Goal: Task Accomplishment & Management: Manage account settings

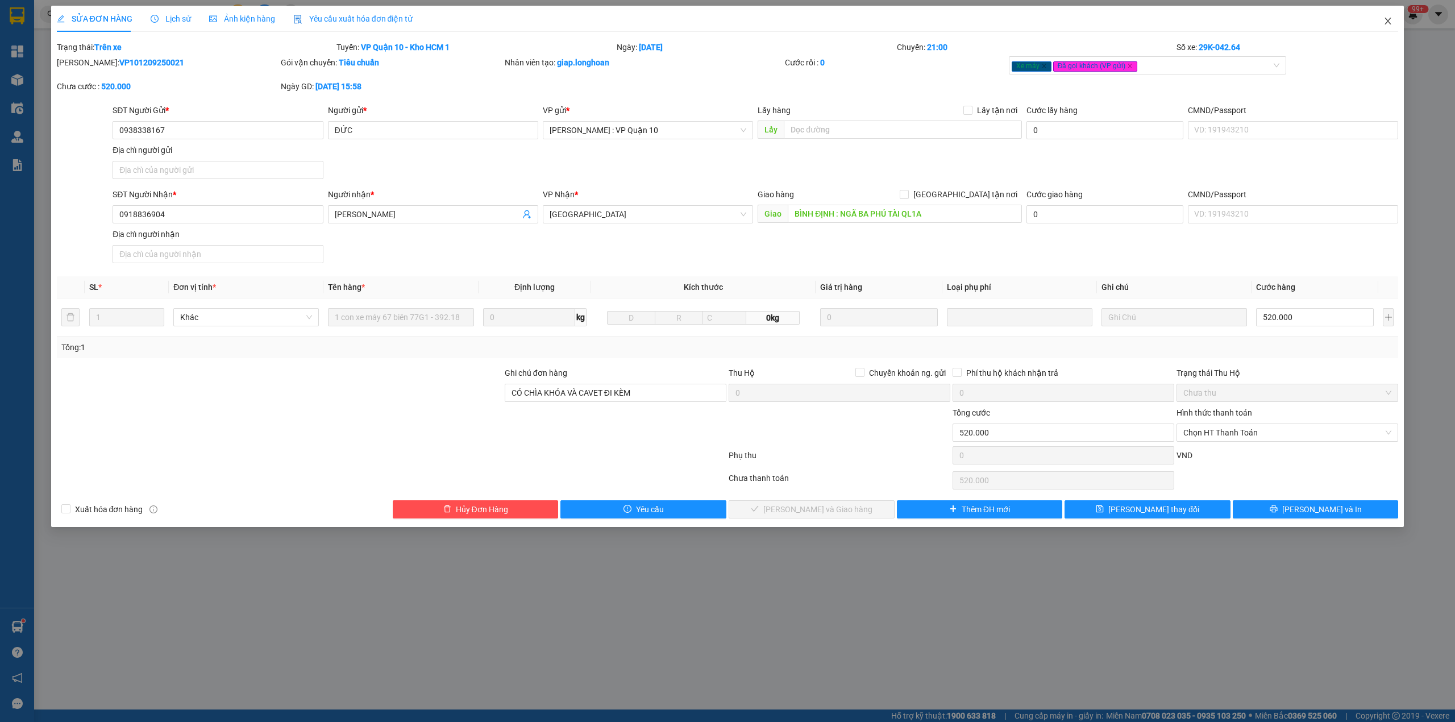
click at [1385, 18] on icon "close" at bounding box center [1387, 20] width 9 height 9
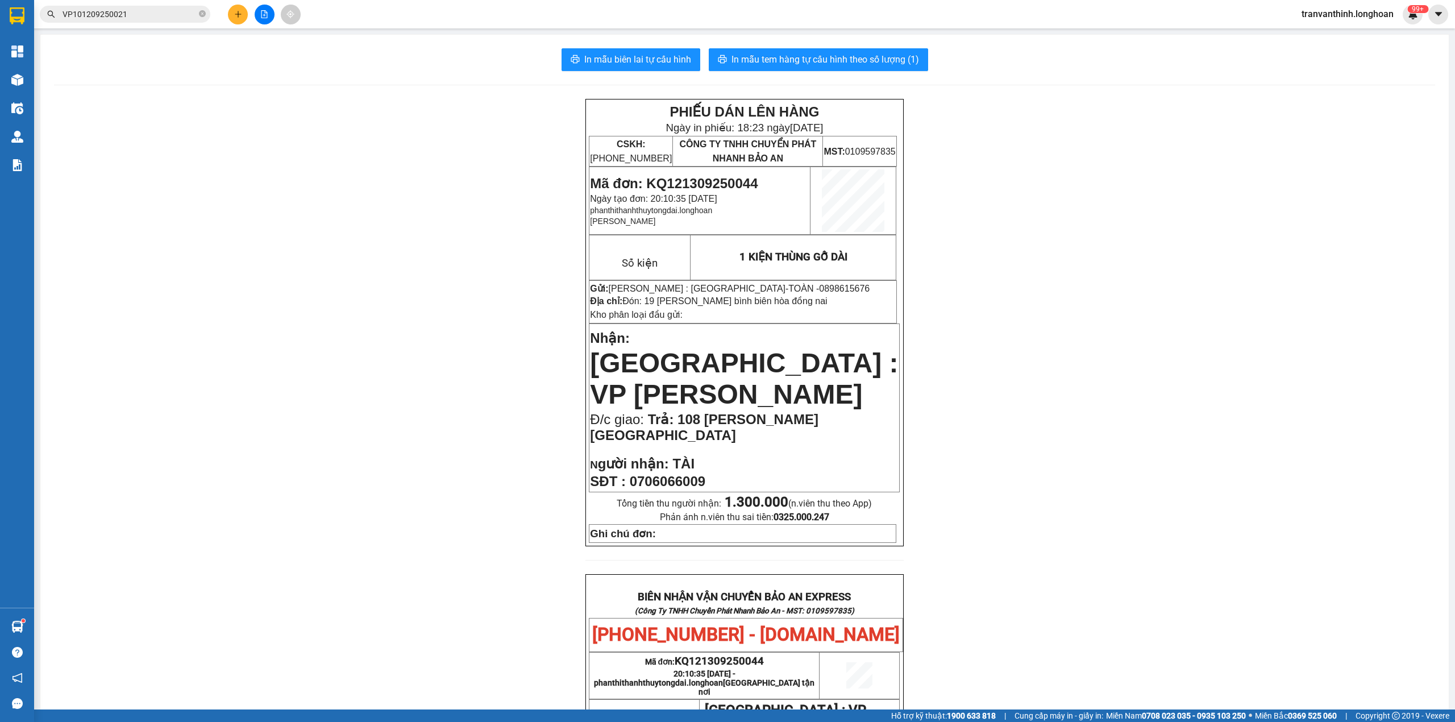
click at [197, 15] on span "VP101209250021" at bounding box center [125, 14] width 170 height 17
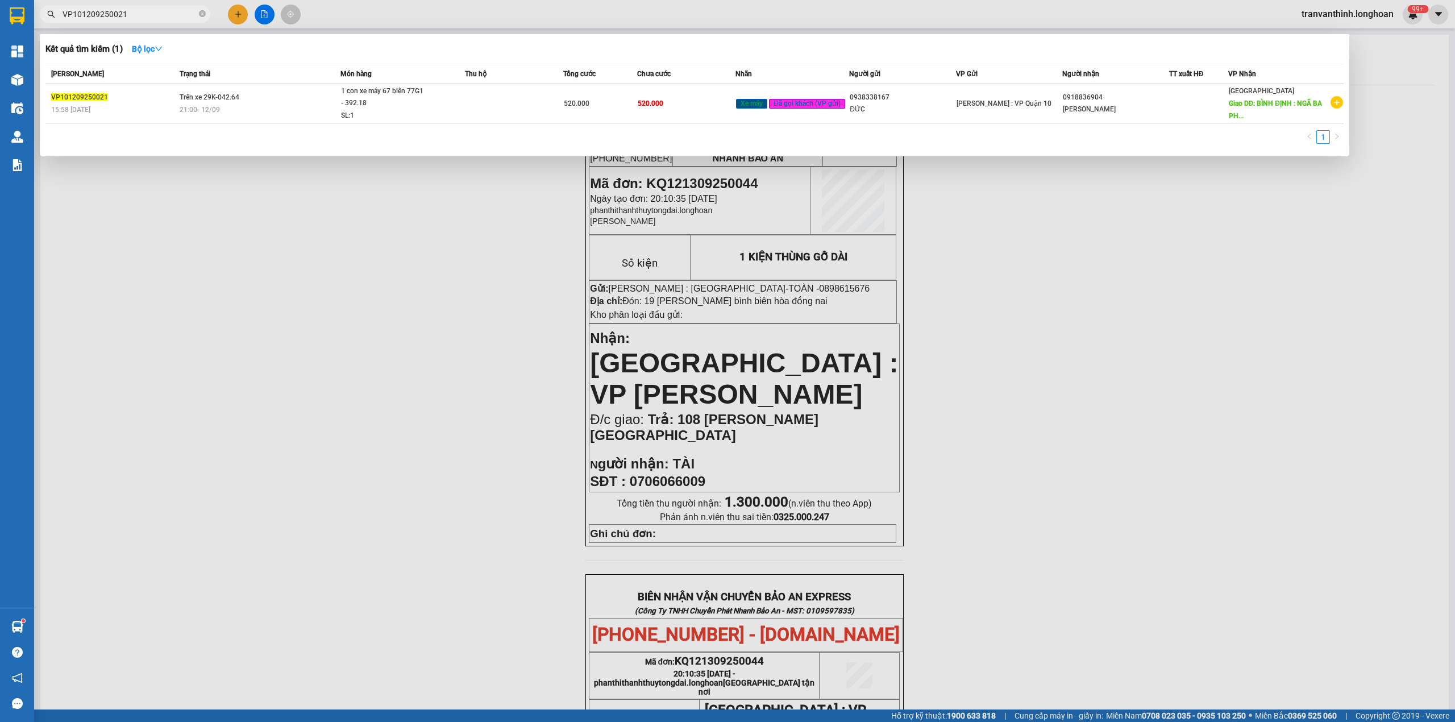
click at [170, 23] on div at bounding box center [727, 361] width 1455 height 722
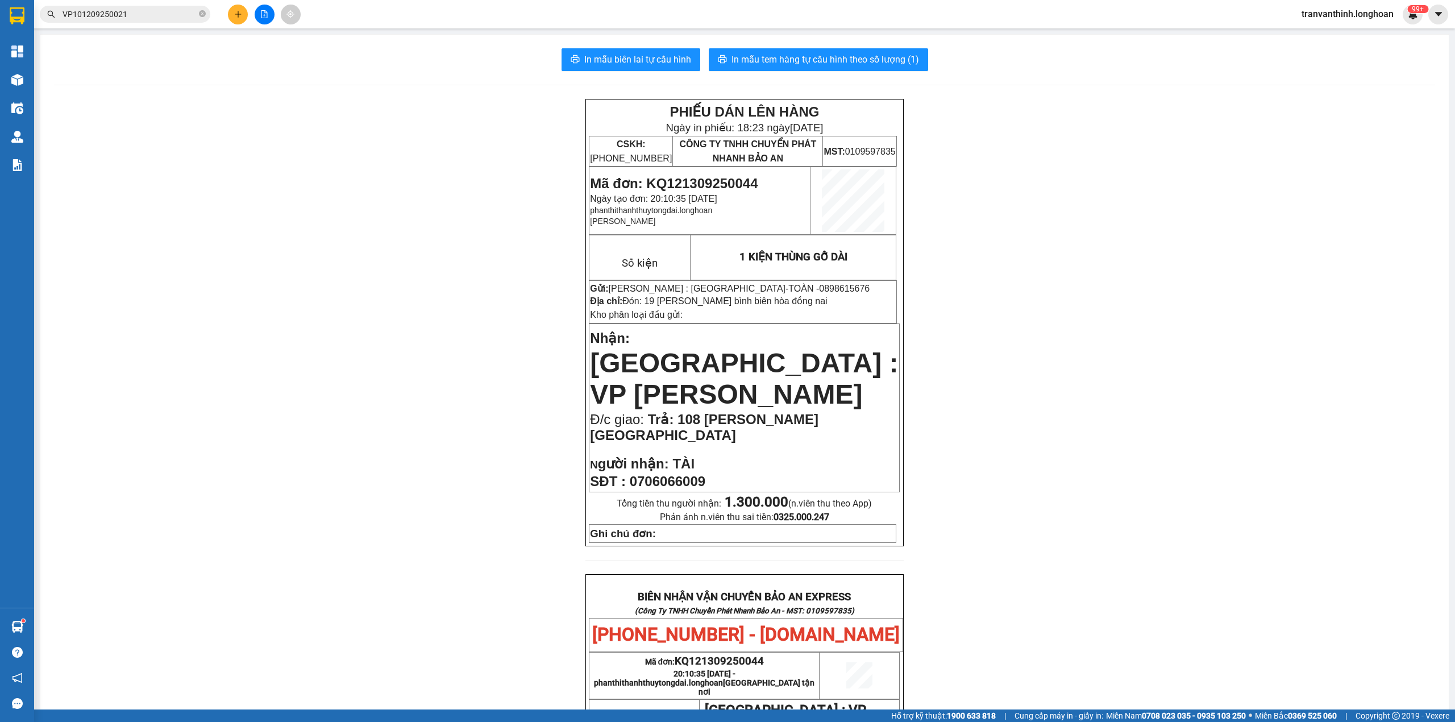
click at [199, 12] on span "VP101209250021" at bounding box center [125, 14] width 170 height 17
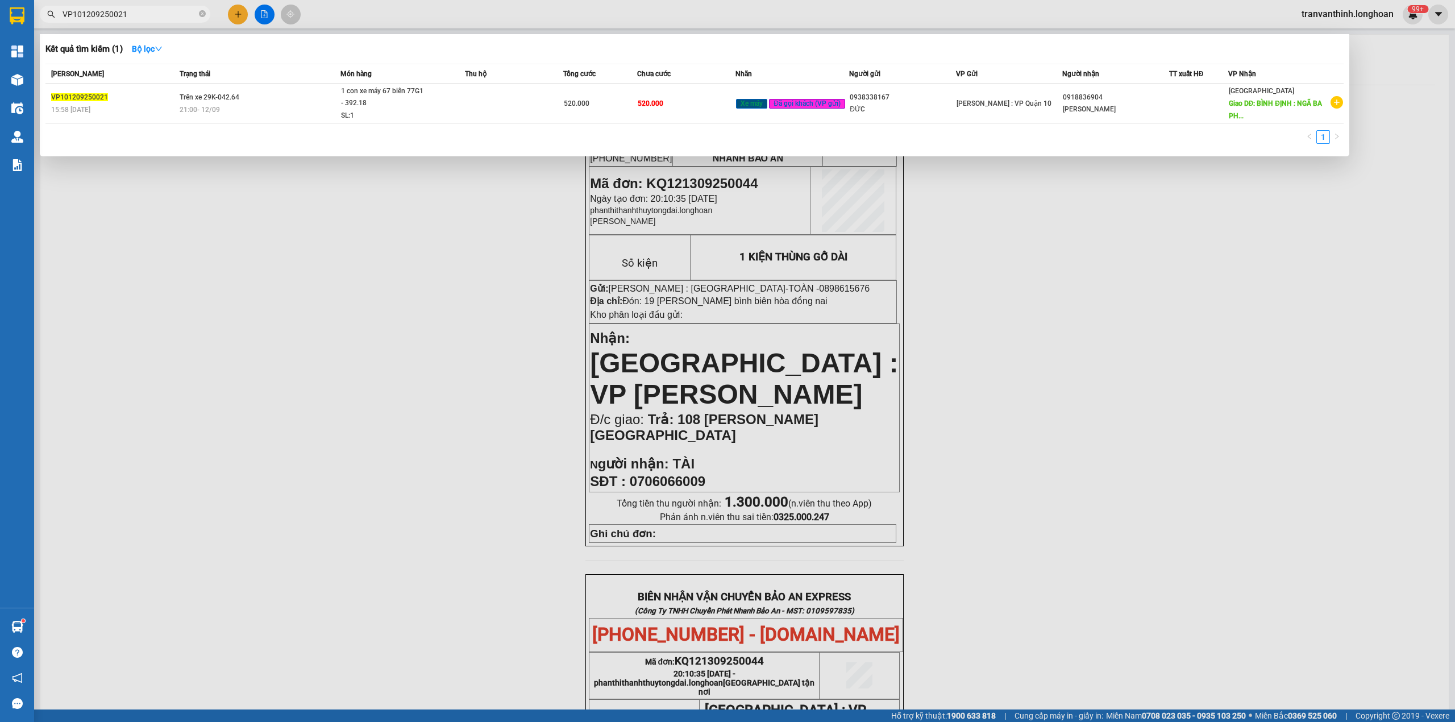
drag, startPoint x: 201, startPoint y: 15, endPoint x: 184, endPoint y: 20, distance: 17.4
click at [199, 15] on icon "close-circle" at bounding box center [202, 13] width 7 height 7
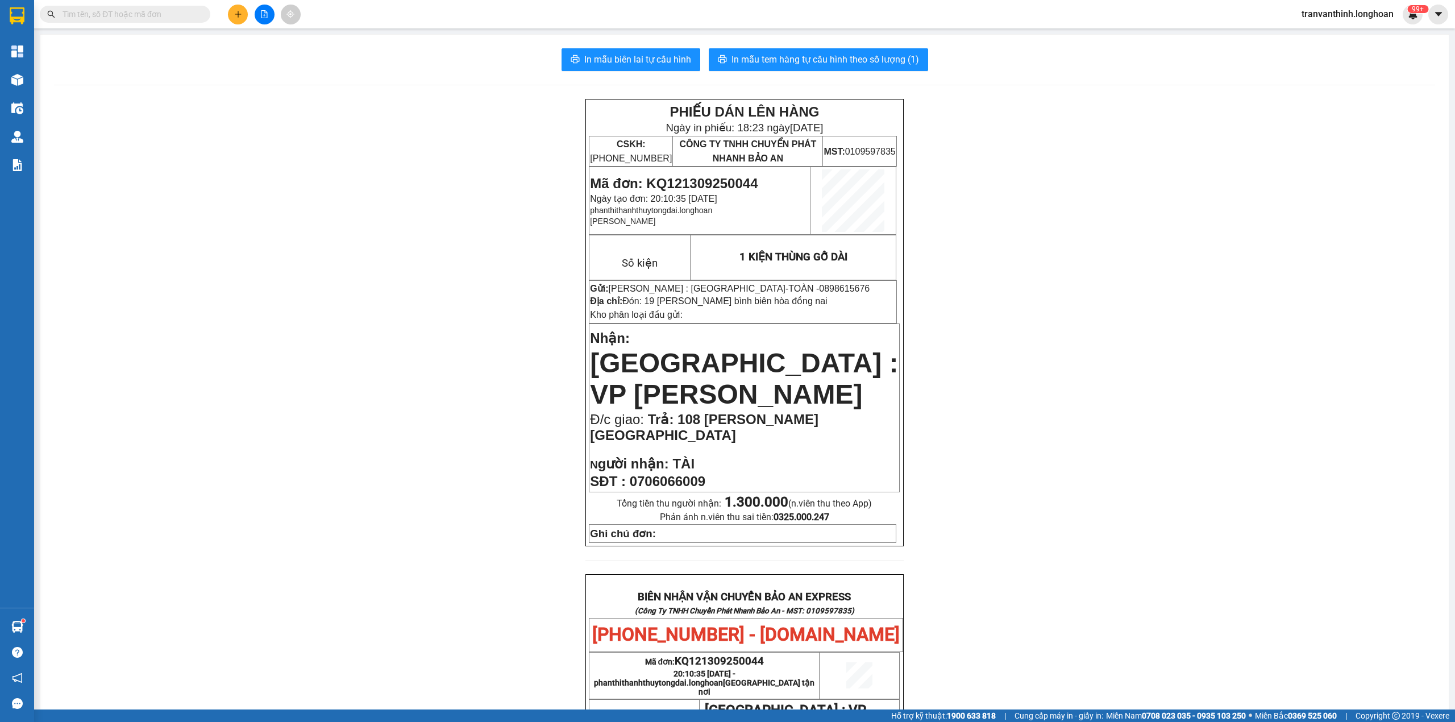
click at [180, 19] on input "text" at bounding box center [130, 14] width 134 height 13
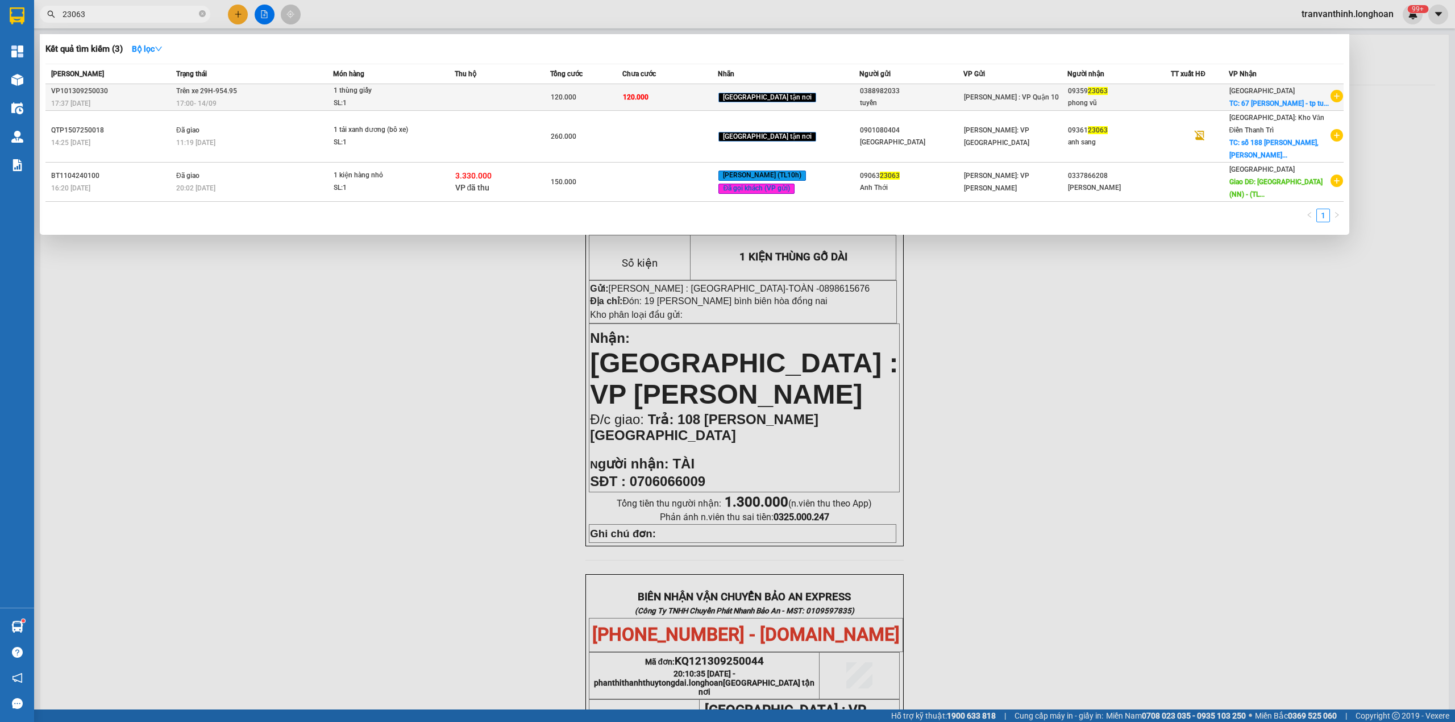
type input "23063"
click at [266, 101] on td "Trên xe 29H-954.95 17:00 [DATE]" at bounding box center [253, 97] width 160 height 27
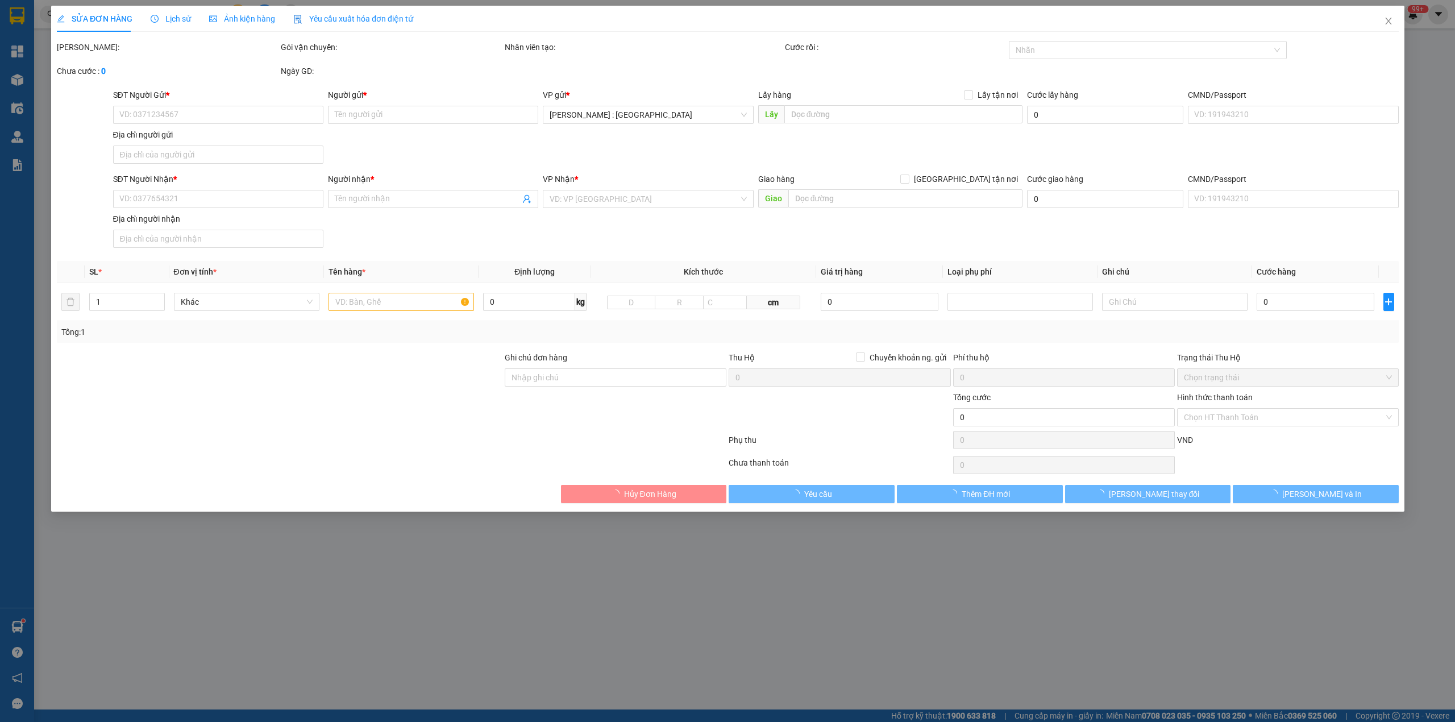
type input "0388982033"
type input "tuyền"
type input "0935923063"
type input "phong vũ"
checkbox input "true"
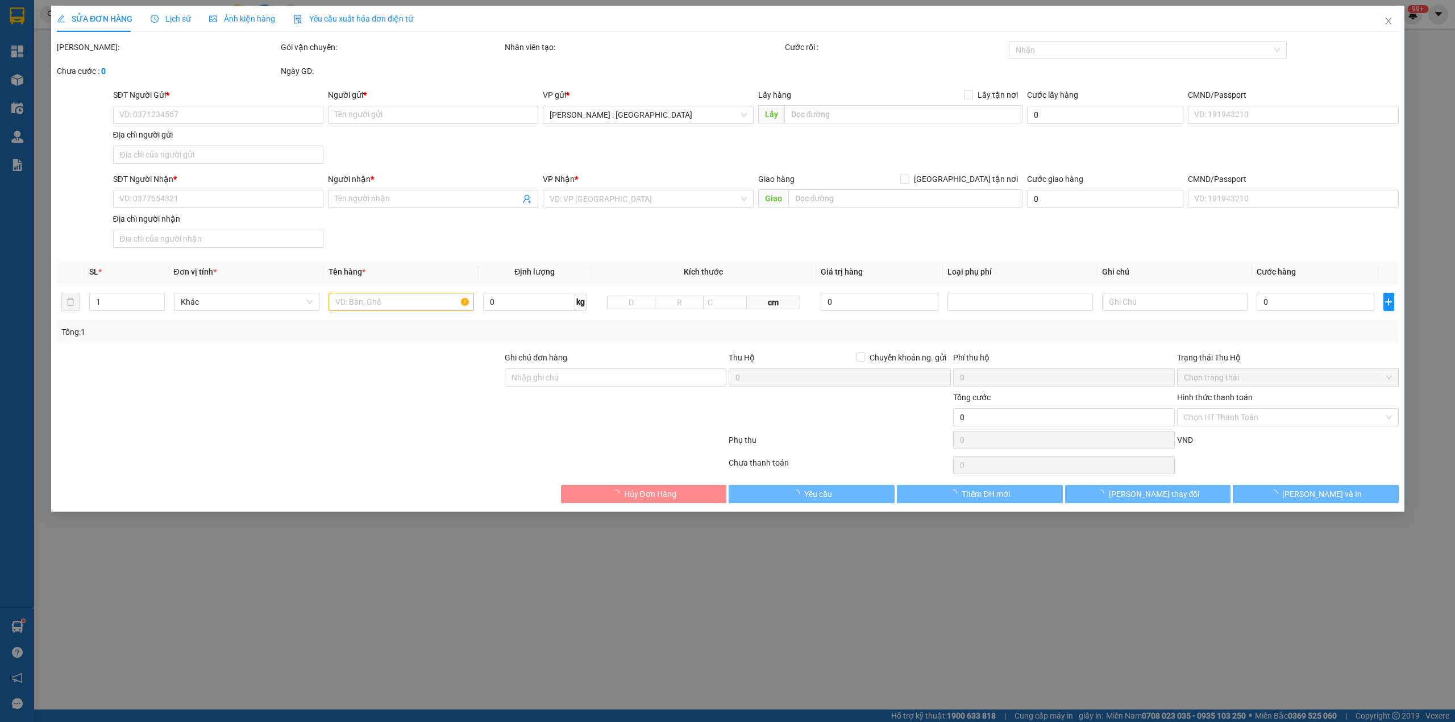
type input "67 [PERSON_NAME] - [GEOGRAPHIC_DATA]"
type input "hàng k bao bể vỡ hư hỏng"
type input "120.000"
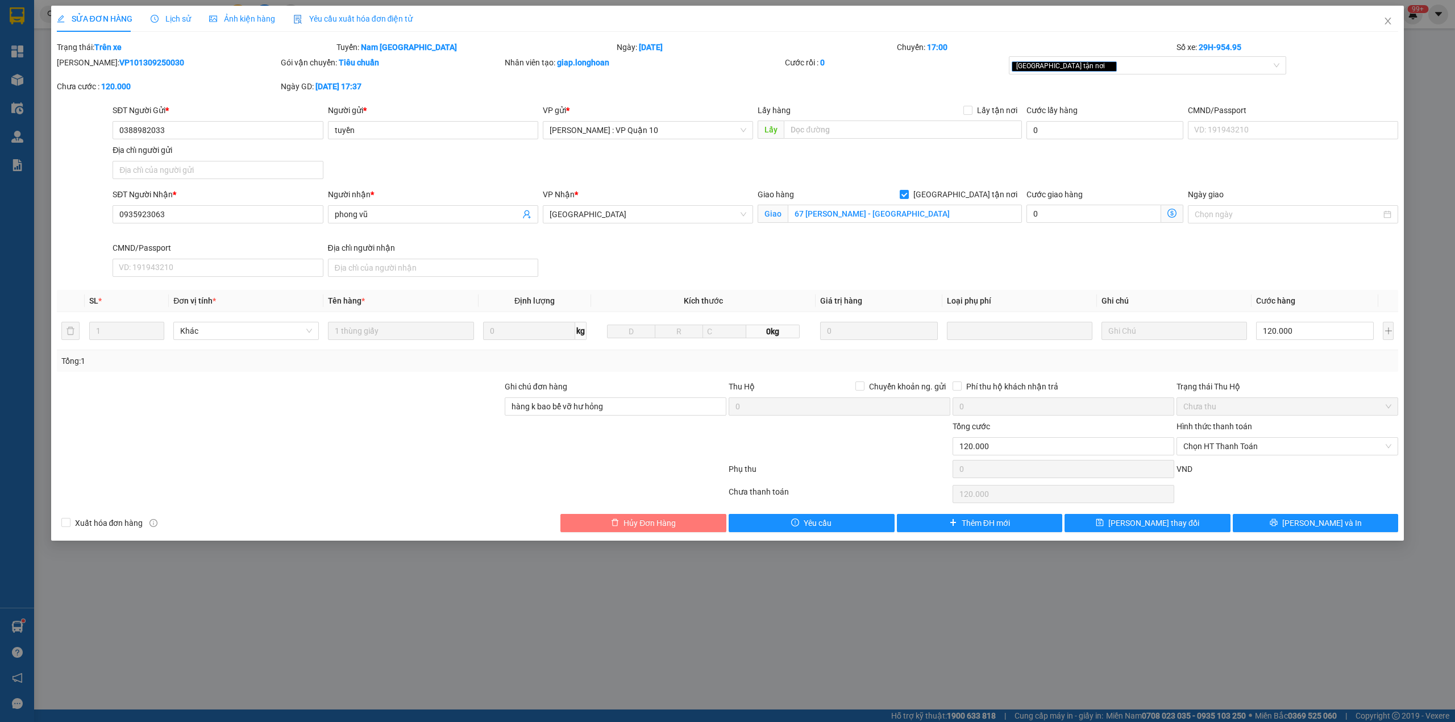
click at [669, 524] on span "Hủy Đơn Hàng" at bounding box center [649, 523] width 52 height 13
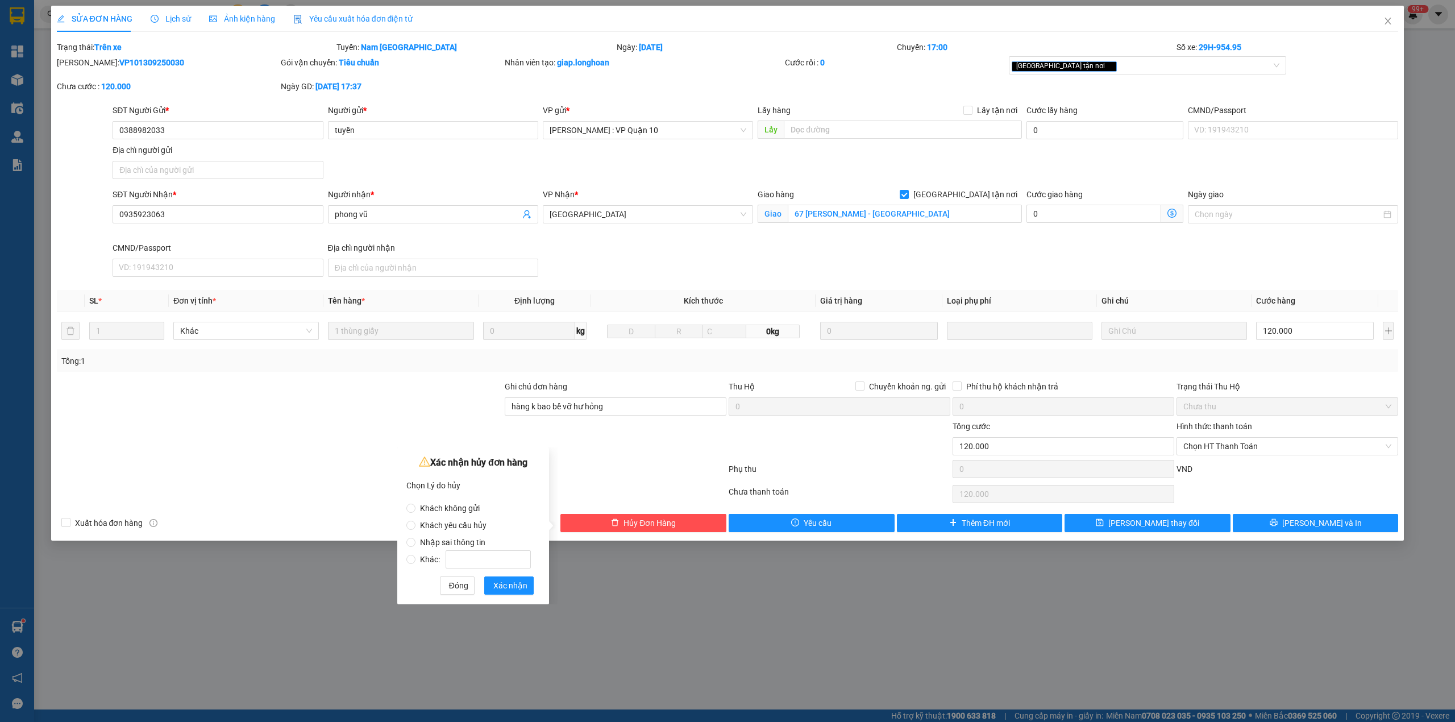
click at [477, 526] on span "Khách yêu cầu hủy" at bounding box center [453, 524] width 76 height 9
click at [415, 526] on input "Khách yêu cầu hủy" at bounding box center [410, 524] width 9 height 9
radio input "true"
click at [510, 588] on span "Xác nhận" at bounding box center [510, 585] width 34 height 13
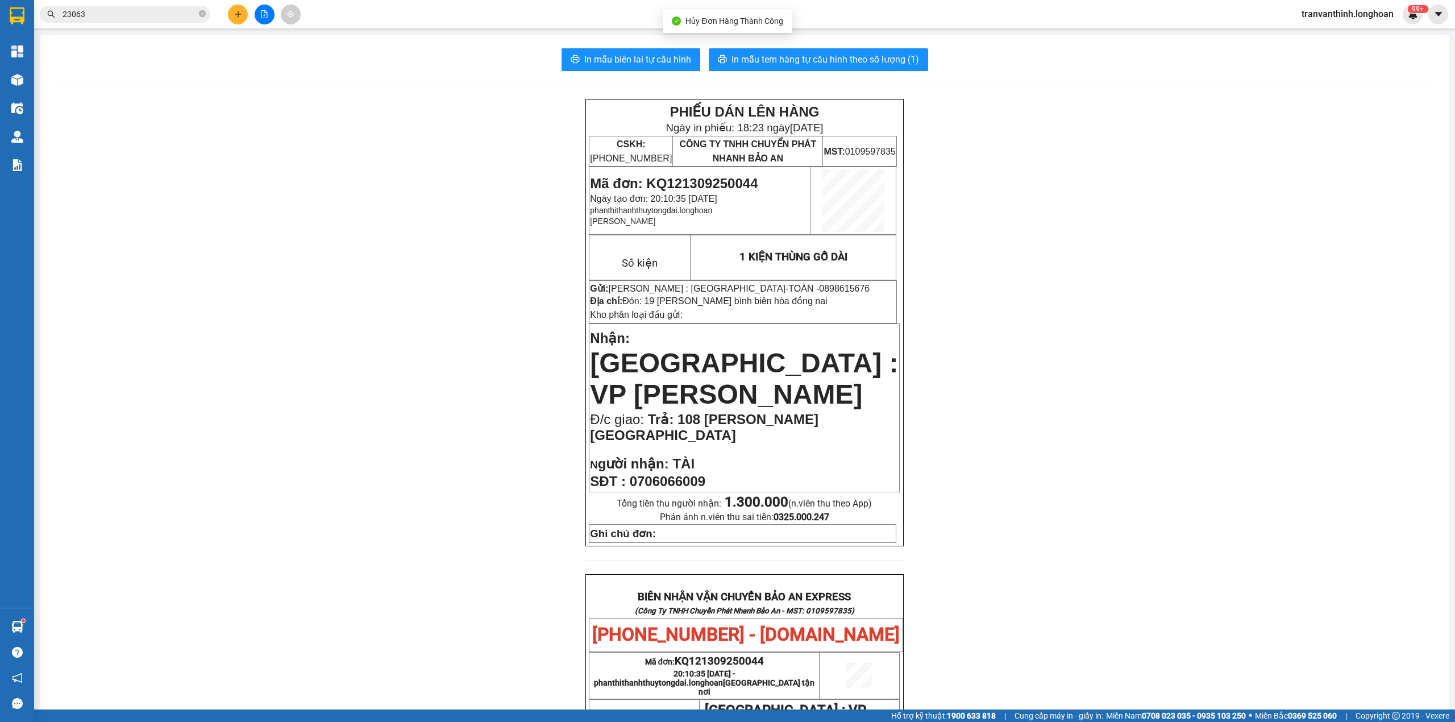
click at [160, 14] on input "23063" at bounding box center [130, 14] width 134 height 13
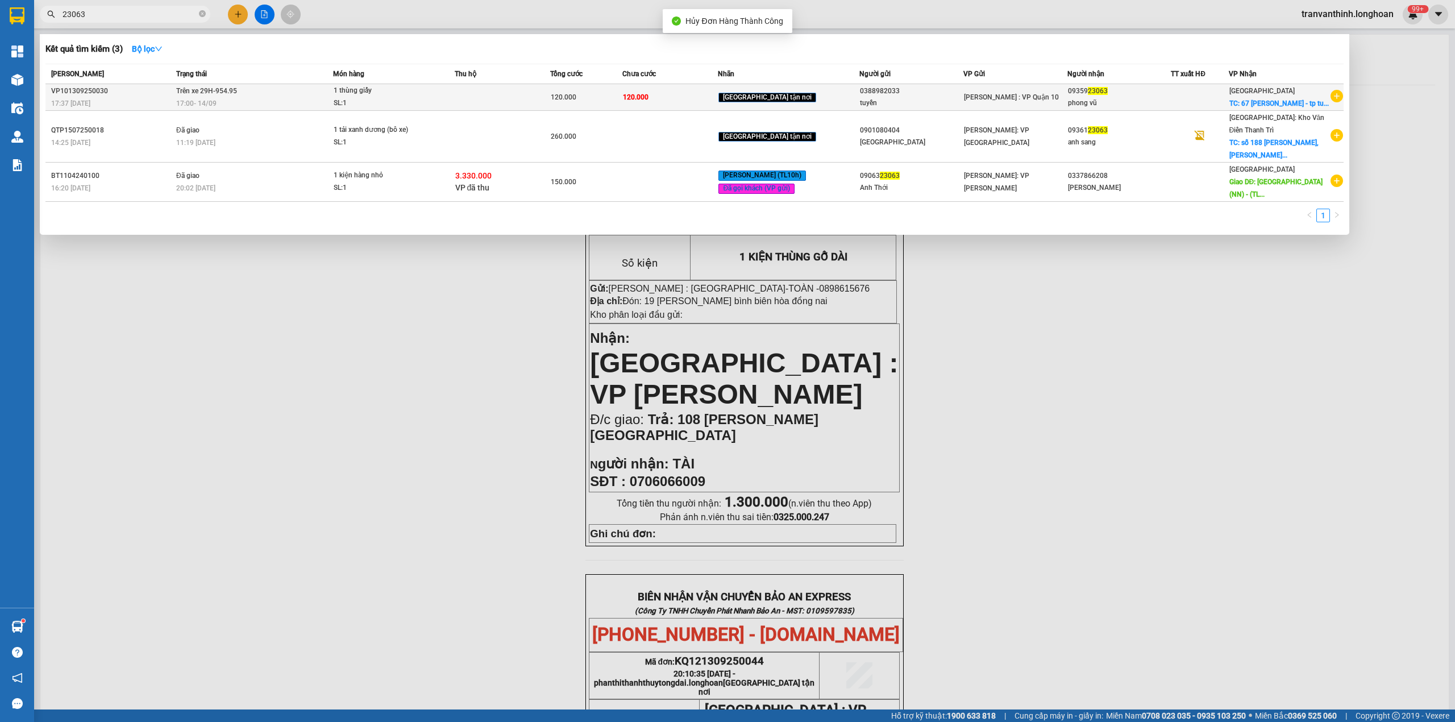
click at [269, 101] on td "Trên xe 29H-954.95 17:00 [DATE]" at bounding box center [253, 97] width 160 height 27
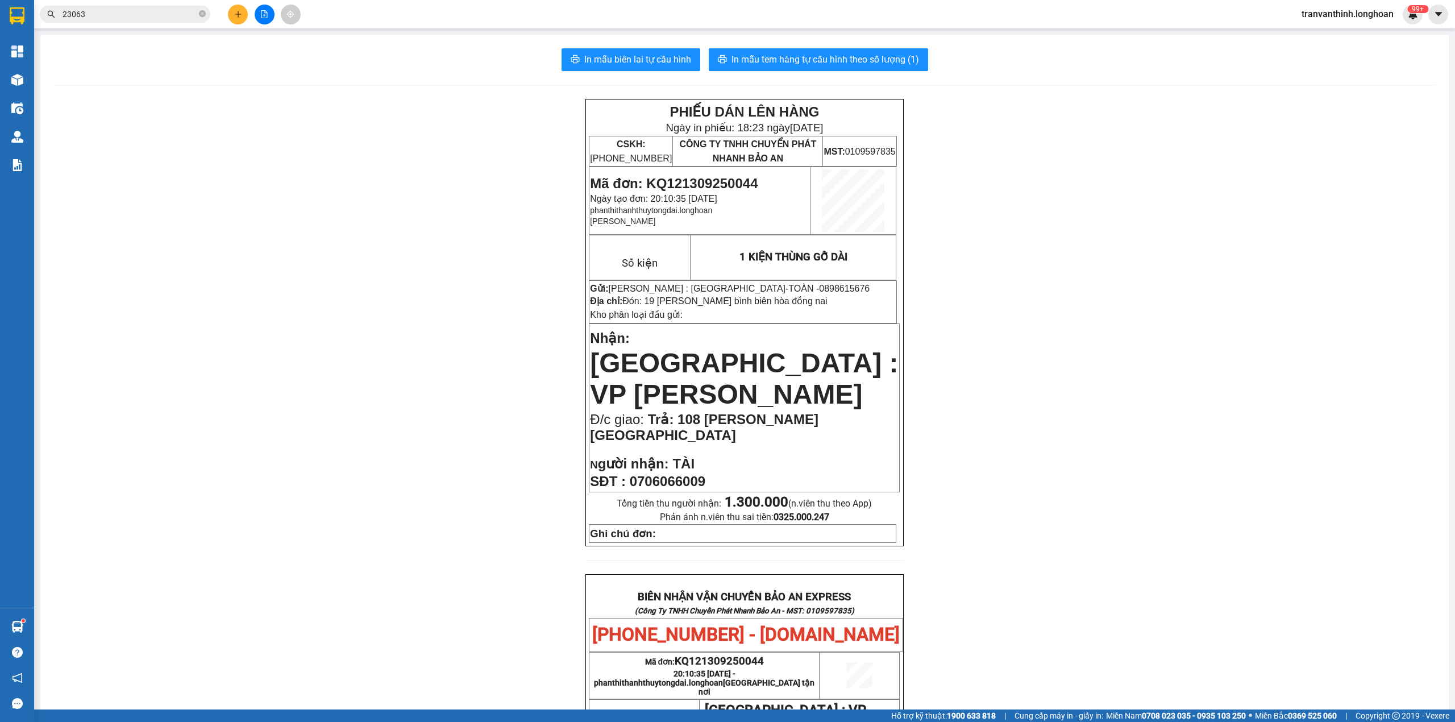
click at [142, 11] on input "23063" at bounding box center [130, 14] width 134 height 13
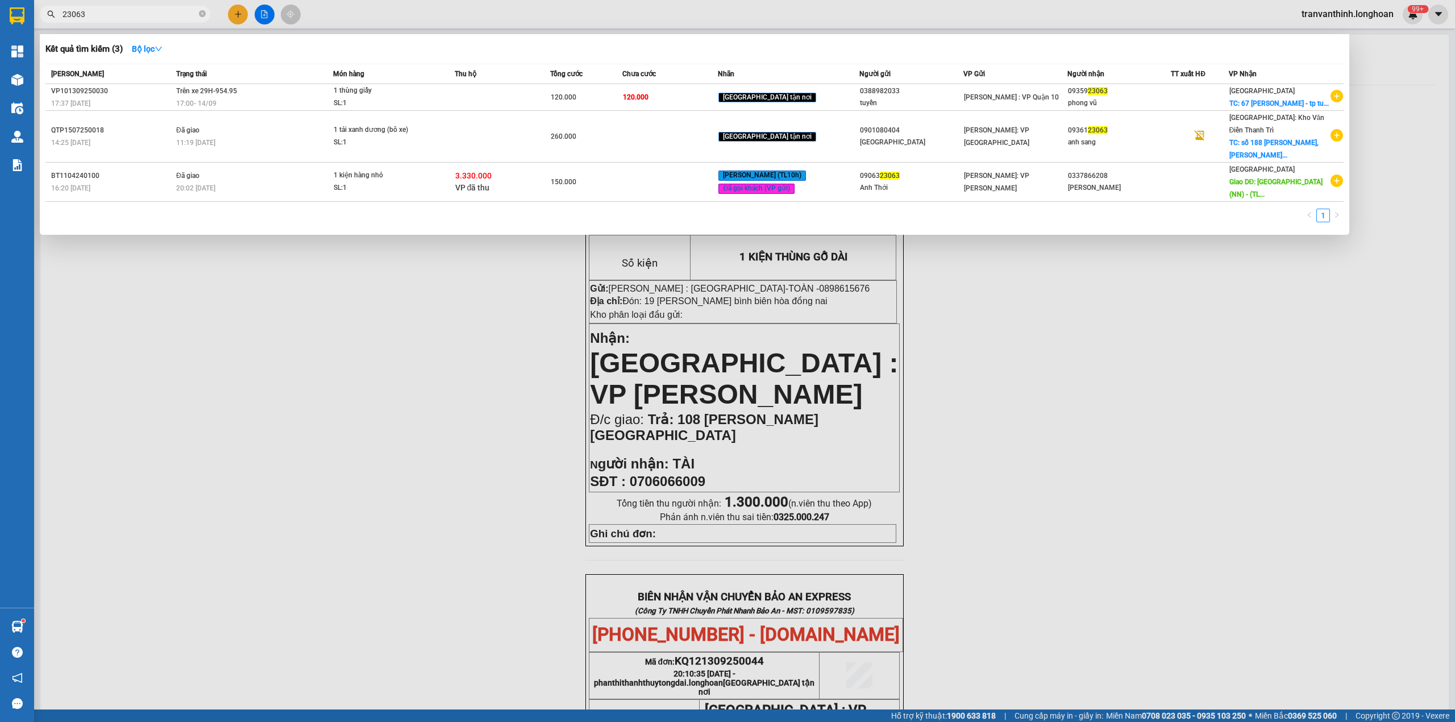
click at [138, 14] on input "23063" at bounding box center [130, 14] width 134 height 13
click at [190, 95] on span "Trên xe 29H-954.95" at bounding box center [206, 91] width 61 height 8
click at [173, 14] on input "23063" at bounding box center [130, 14] width 134 height 13
click at [167, 14] on input "23063" at bounding box center [130, 14] width 134 height 13
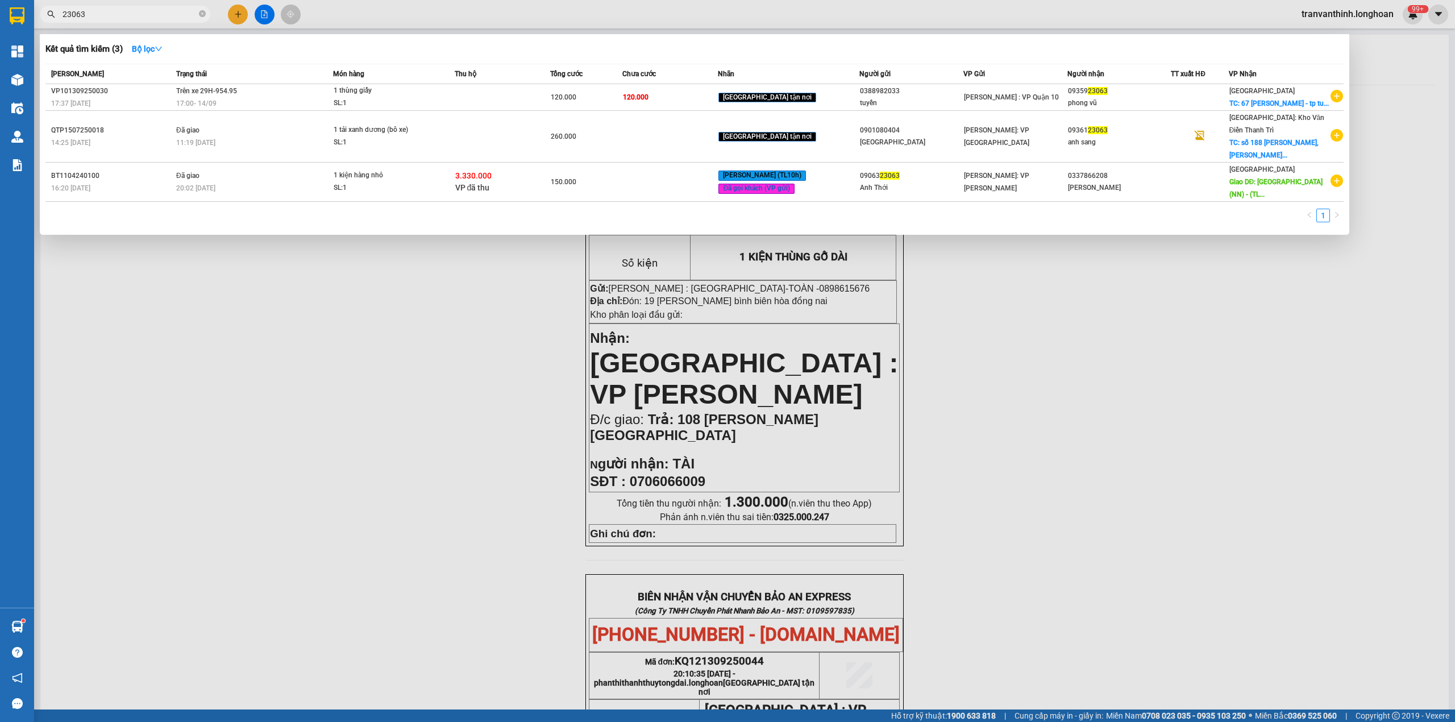
click at [169, 15] on input "23063" at bounding box center [130, 14] width 134 height 13
click at [201, 16] on icon "close-circle" at bounding box center [202, 13] width 7 height 7
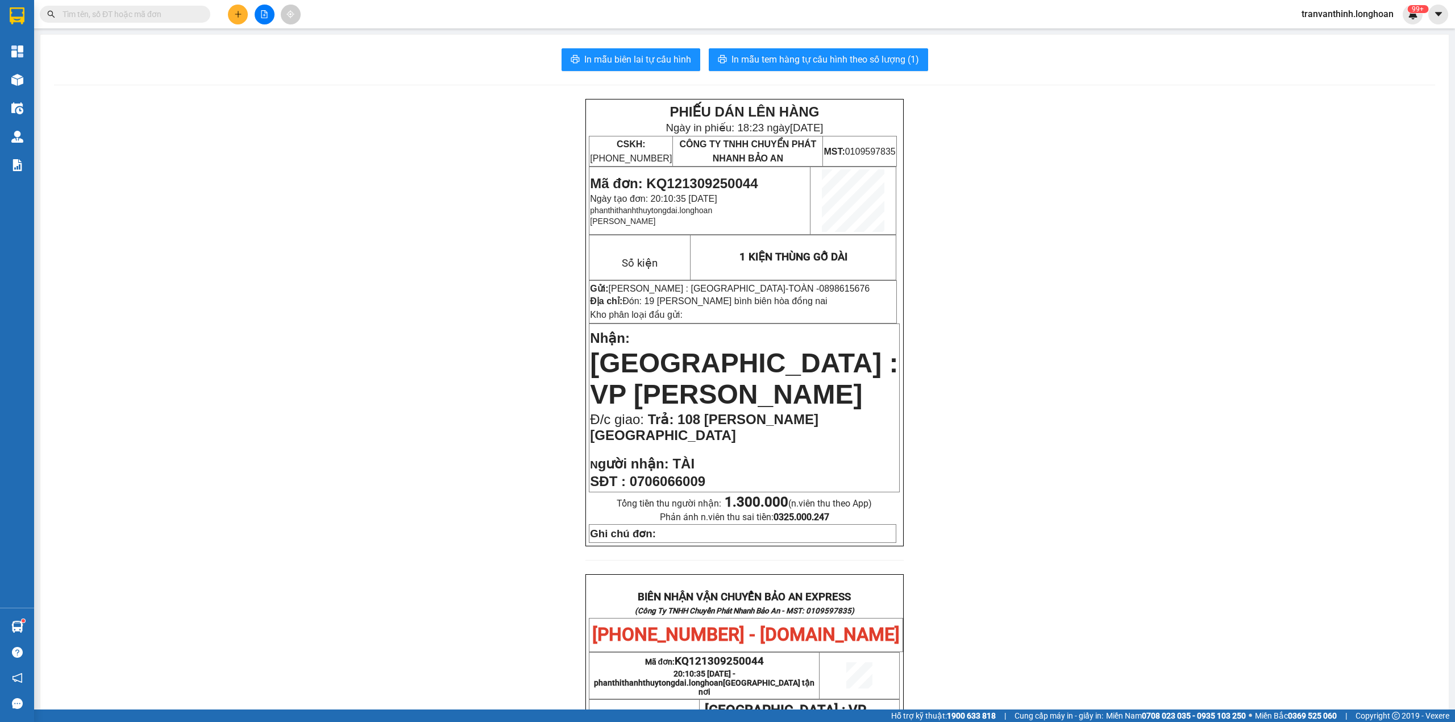
click at [187, 16] on input "text" at bounding box center [130, 14] width 134 height 13
paste input "23063"
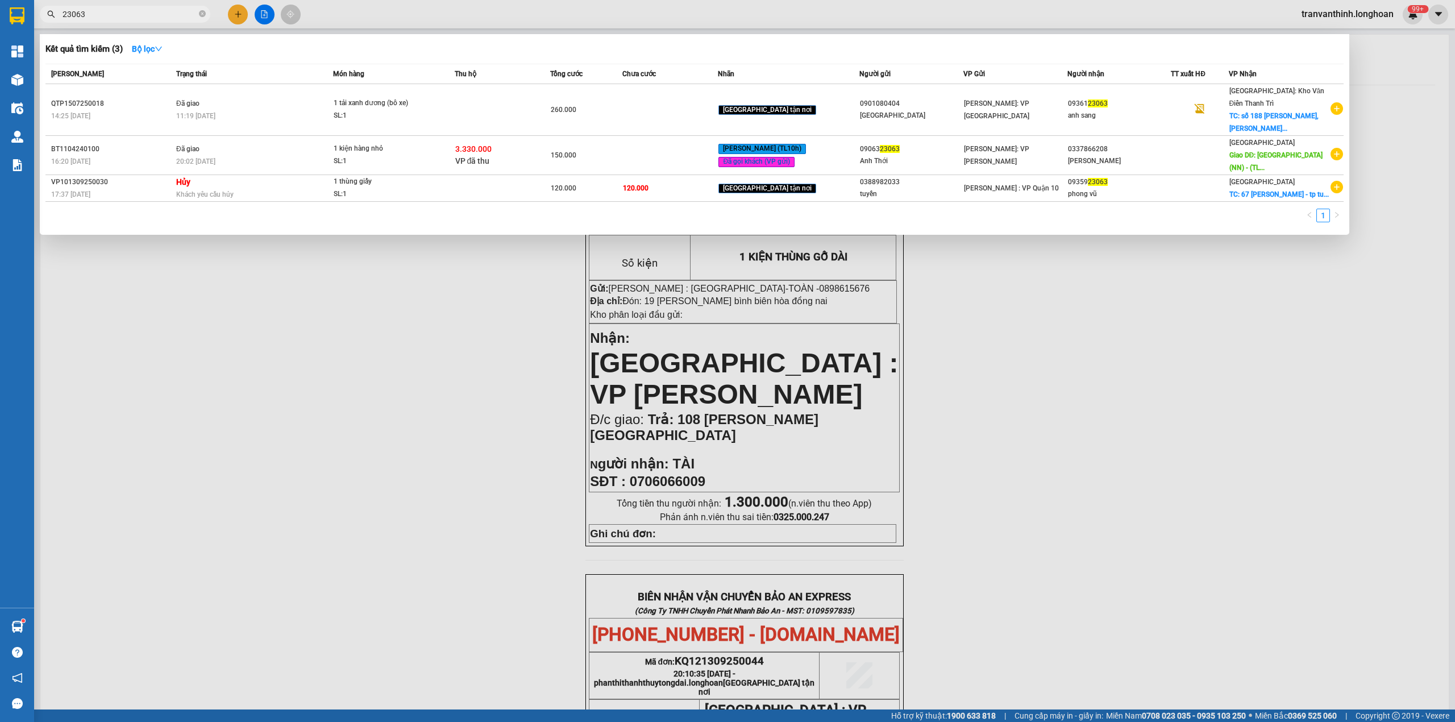
type input "23063"
